Goal: Information Seeking & Learning: Learn about a topic

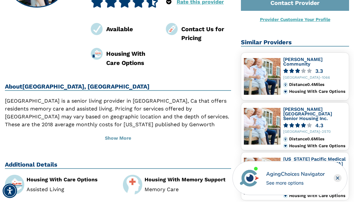
scroll to position [194, 0]
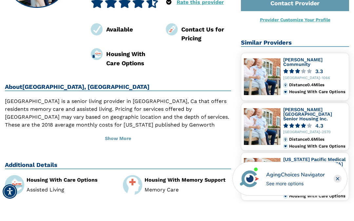
click at [122, 152] on button "Show More" at bounding box center [118, 157] width 226 height 14
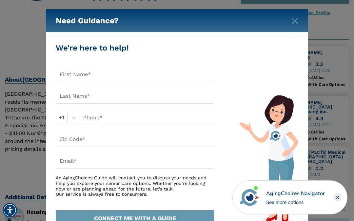
scroll to position [223, 0]
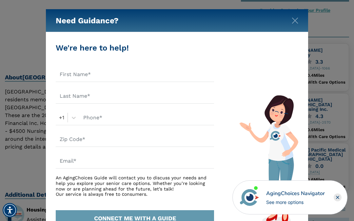
click at [294, 15] on div "Need Guidance?" at bounding box center [177, 20] width 262 height 23
click at [294, 20] on img "Close" at bounding box center [294, 20] width 7 height 7
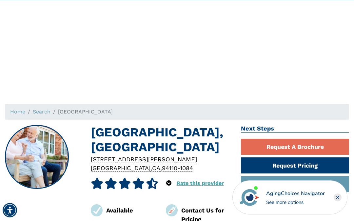
scroll to position [31, 0]
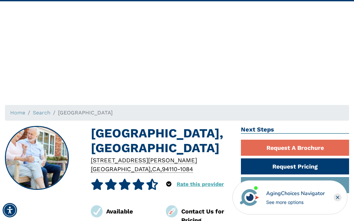
click at [134, 190] on icon at bounding box center [138, 183] width 13 height 11
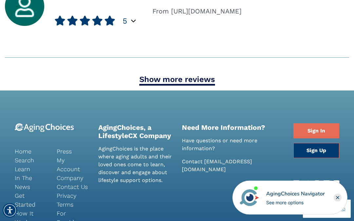
click at [187, 84] on link "Show more reviews" at bounding box center [177, 80] width 76 height 11
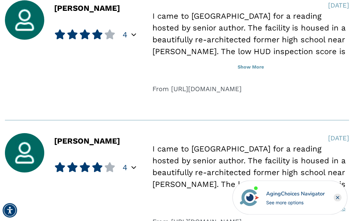
scroll to position [1072, 0]
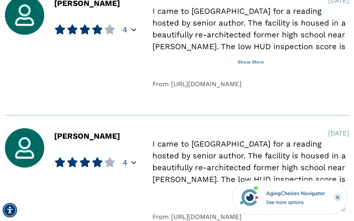
click at [259, 64] on button "Show More" at bounding box center [250, 62] width 196 height 14
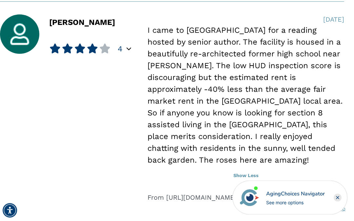
scroll to position [1053, 5]
click at [127, 49] on icon "Popover trigger" at bounding box center [128, 48] width 5 height 5
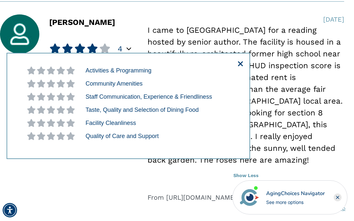
click at [336, 173] on button "Show Less" at bounding box center [245, 175] width 196 height 14
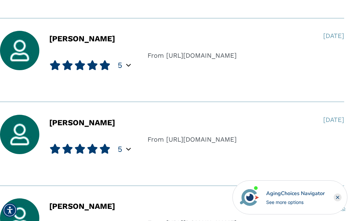
scroll to position [773, 5]
